Goal: Information Seeking & Learning: Learn about a topic

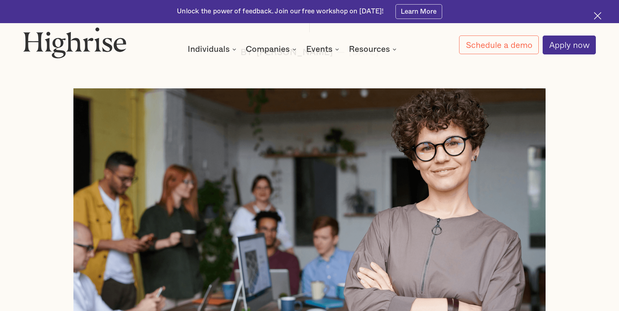
scroll to position [163, 0]
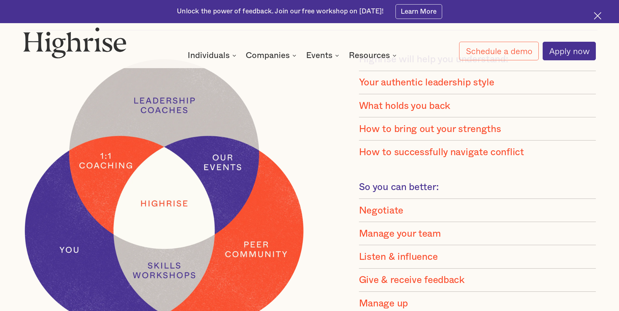
scroll to position [717, 0]
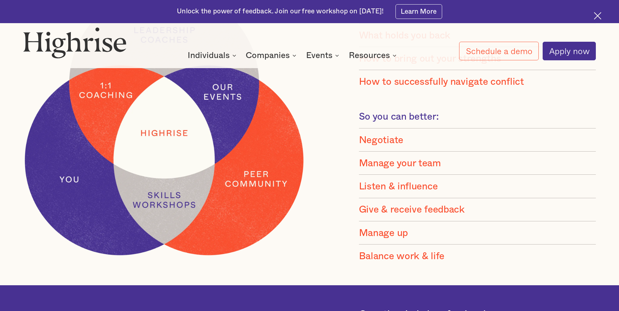
click at [432, 198] on li "Listen & influence" at bounding box center [478, 186] width 238 height 23
click at [432, 192] on div "Listen & influence" at bounding box center [398, 187] width 79 height 12
click at [431, 192] on div "Listen & influence" at bounding box center [398, 187] width 79 height 12
click at [388, 192] on div "Listen & influence" at bounding box center [398, 187] width 79 height 12
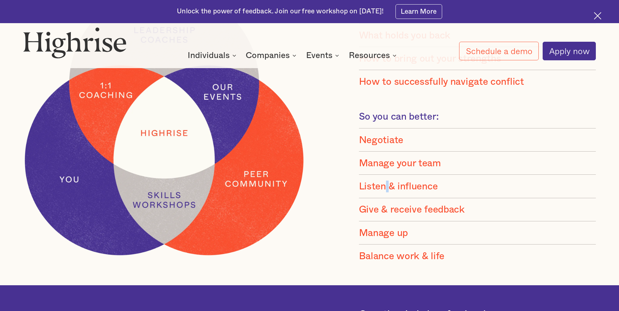
click at [388, 192] on div "Listen & influence" at bounding box center [398, 187] width 79 height 12
click at [415, 123] on div "So you can better:" at bounding box center [399, 117] width 80 height 12
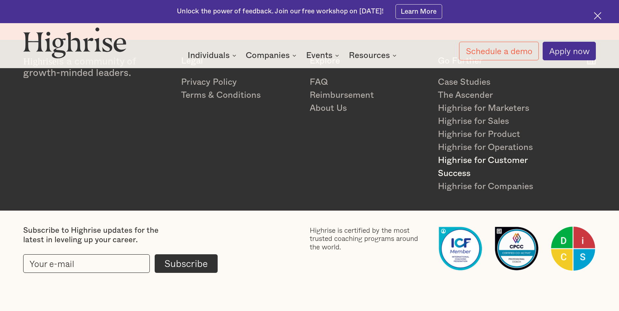
scroll to position [1841, 0]
click at [565, 160] on div "Highrise is a community of growth-minded leaders. Legal Privacy Policy Terms & …" at bounding box center [309, 124] width 572 height 137
click at [549, 158] on div "Highrise is a community of growth-minded leaders. Legal Privacy Policy Terms & …" at bounding box center [309, 124] width 572 height 137
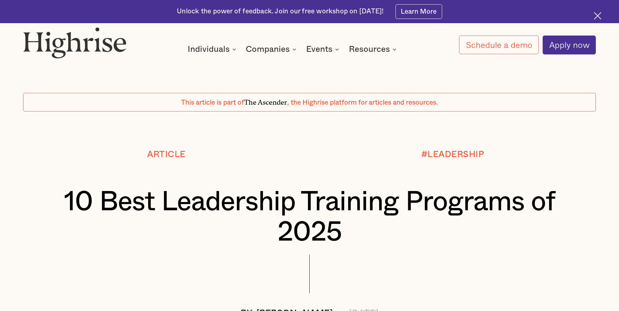
drag, startPoint x: 152, startPoint y: 83, endPoint x: 121, endPoint y: 65, distance: 36.4
click at [121, 65] on div "This article is part of The Ascender , the Highrise platform for articles and r…" at bounding box center [309, 170] width 619 height 295
